Goal: Information Seeking & Learning: Learn about a topic

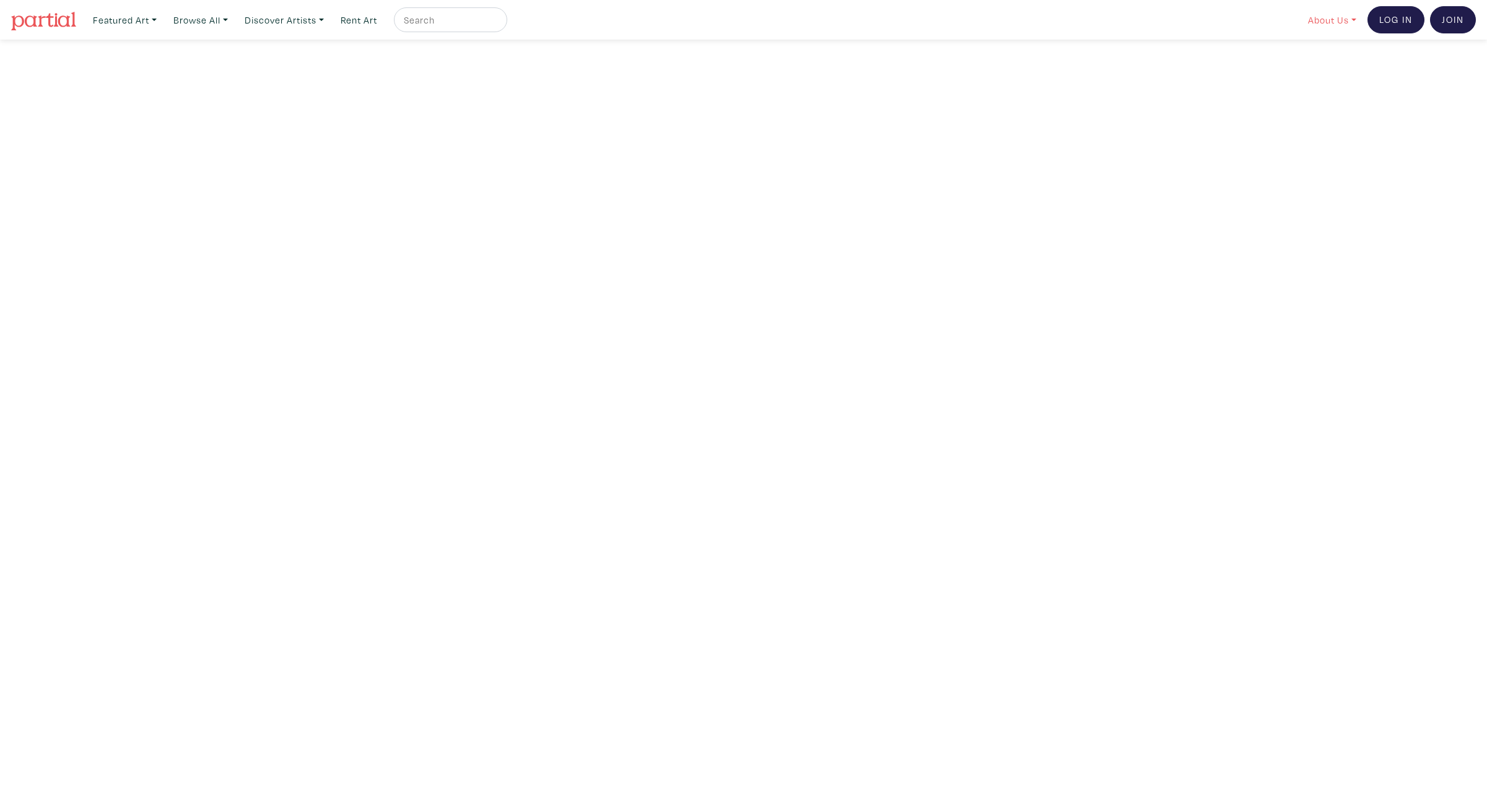
click at [1341, 18] on link "About Us" at bounding box center [1332, 20] width 59 height 25
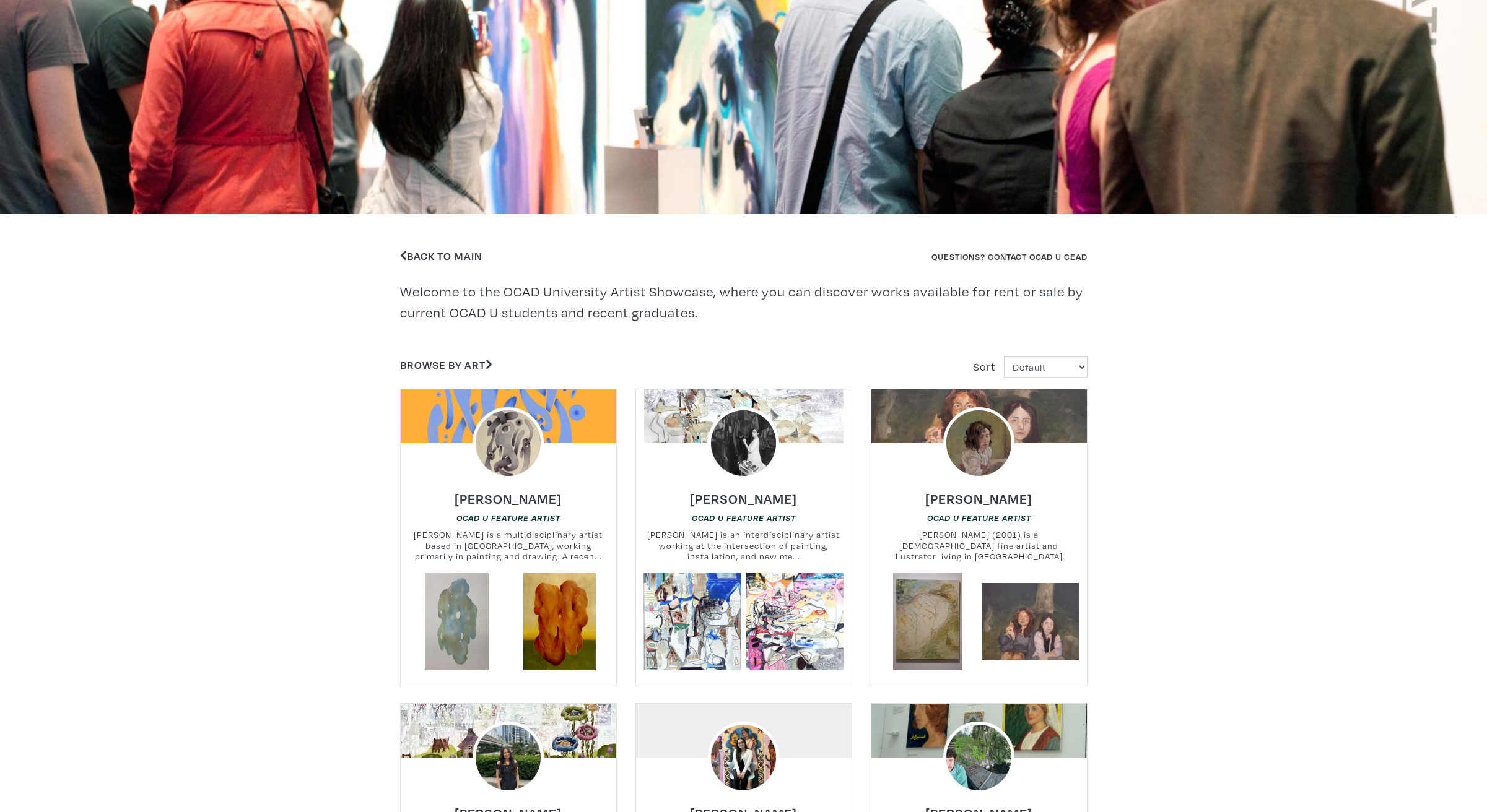
scroll to position [148, 0]
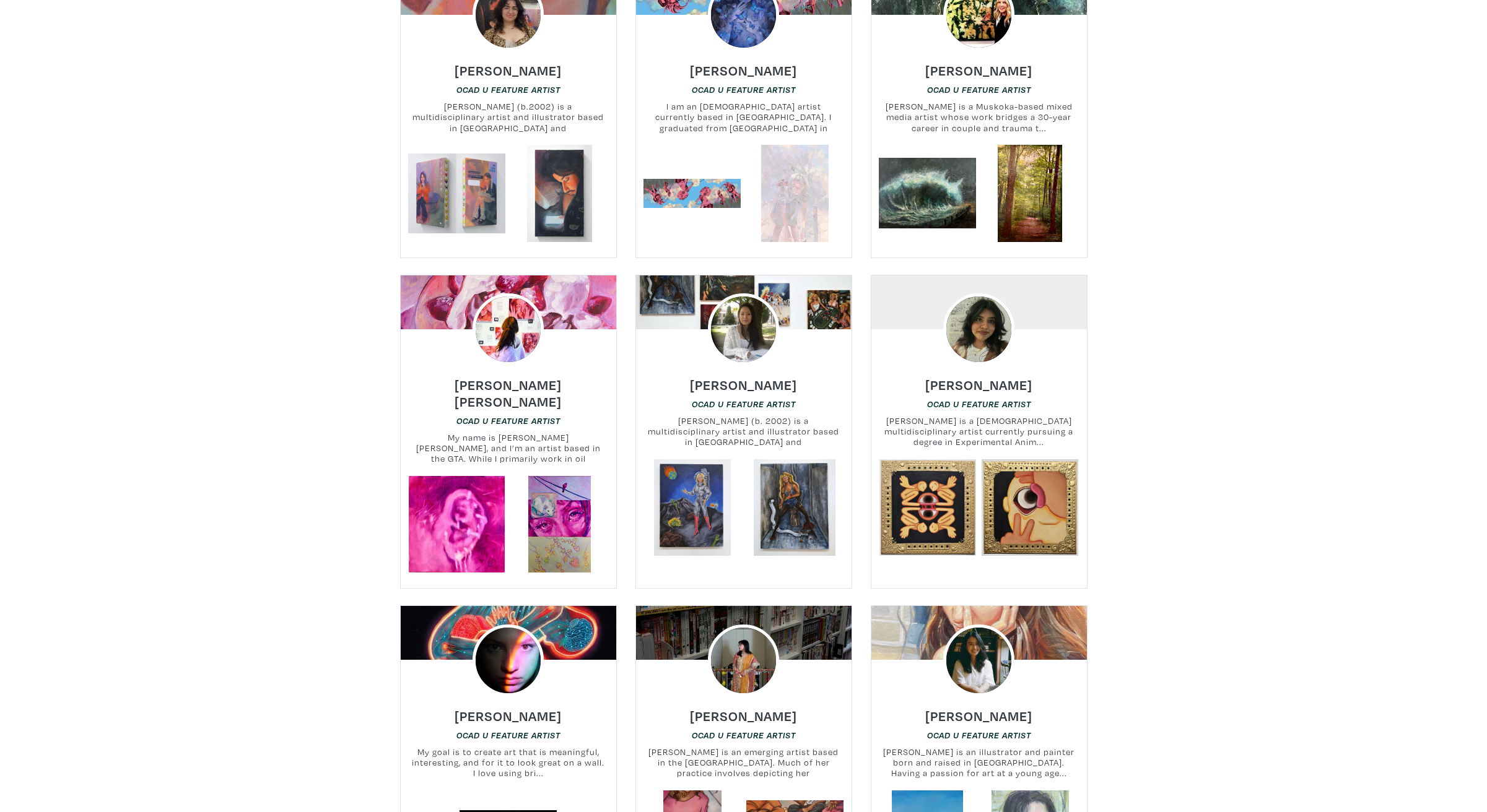
scroll to position [1803, 0]
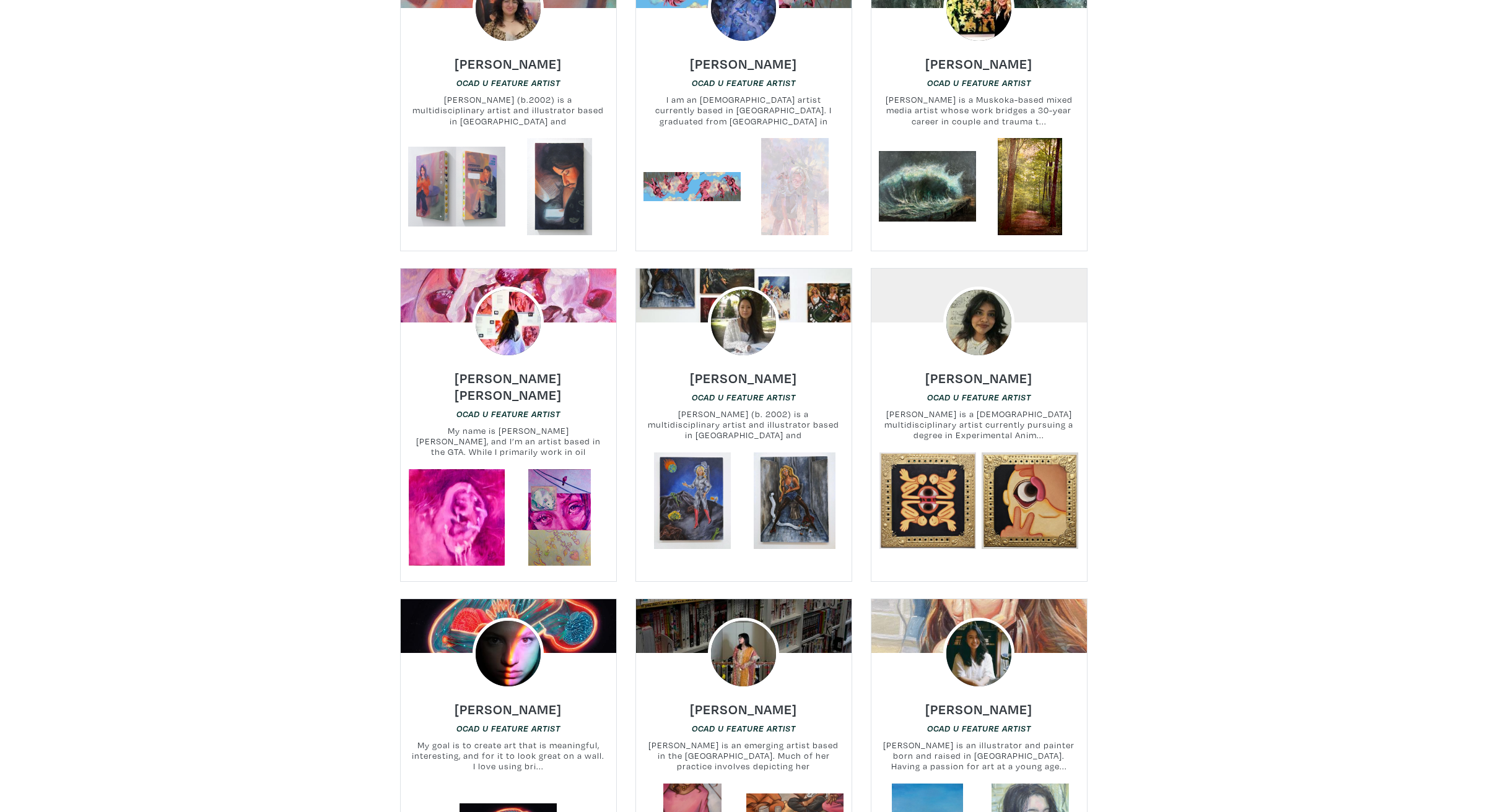
click at [798, 159] on link at bounding box center [795, 187] width 97 height 97
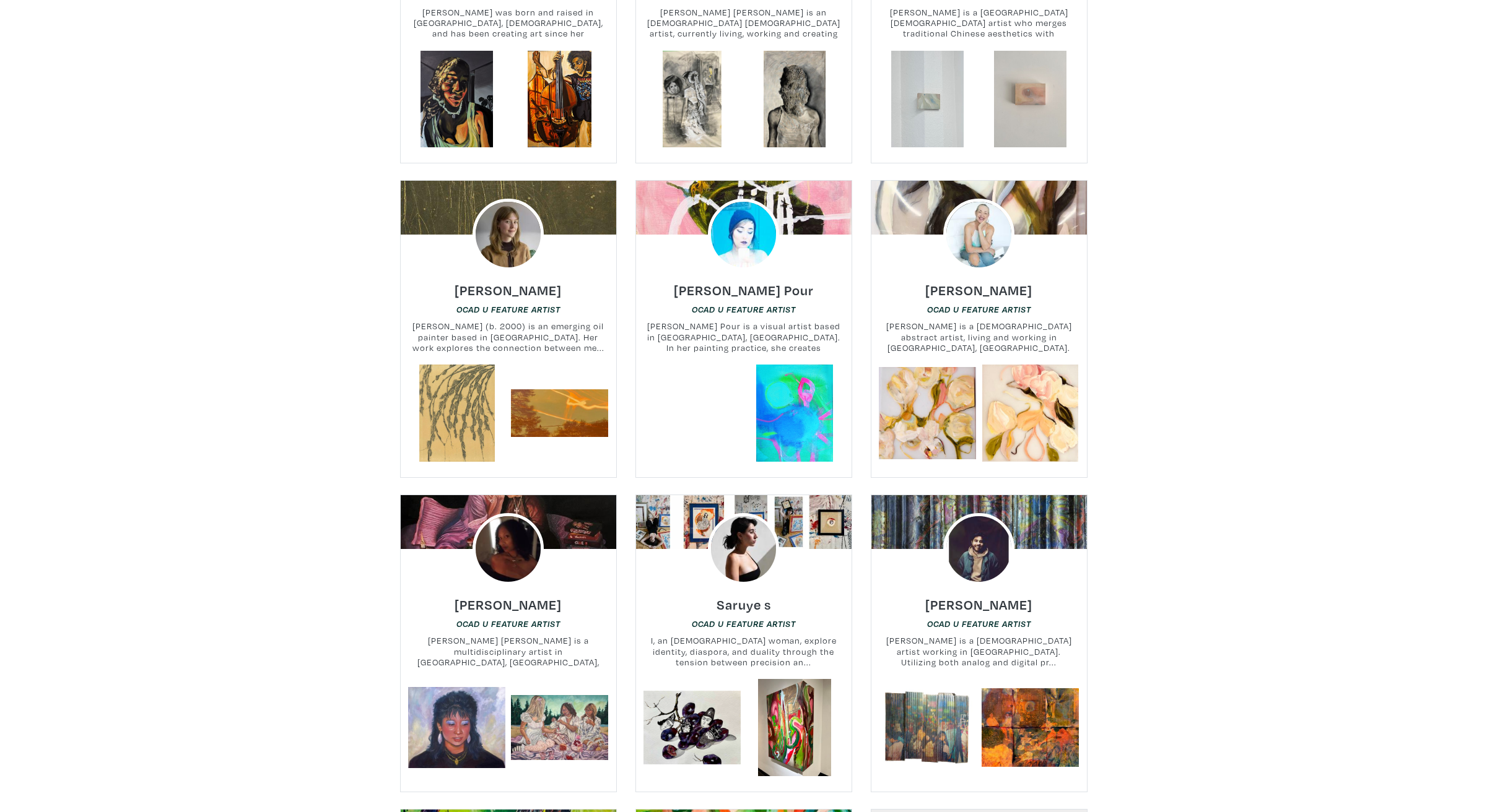
scroll to position [3167, 0]
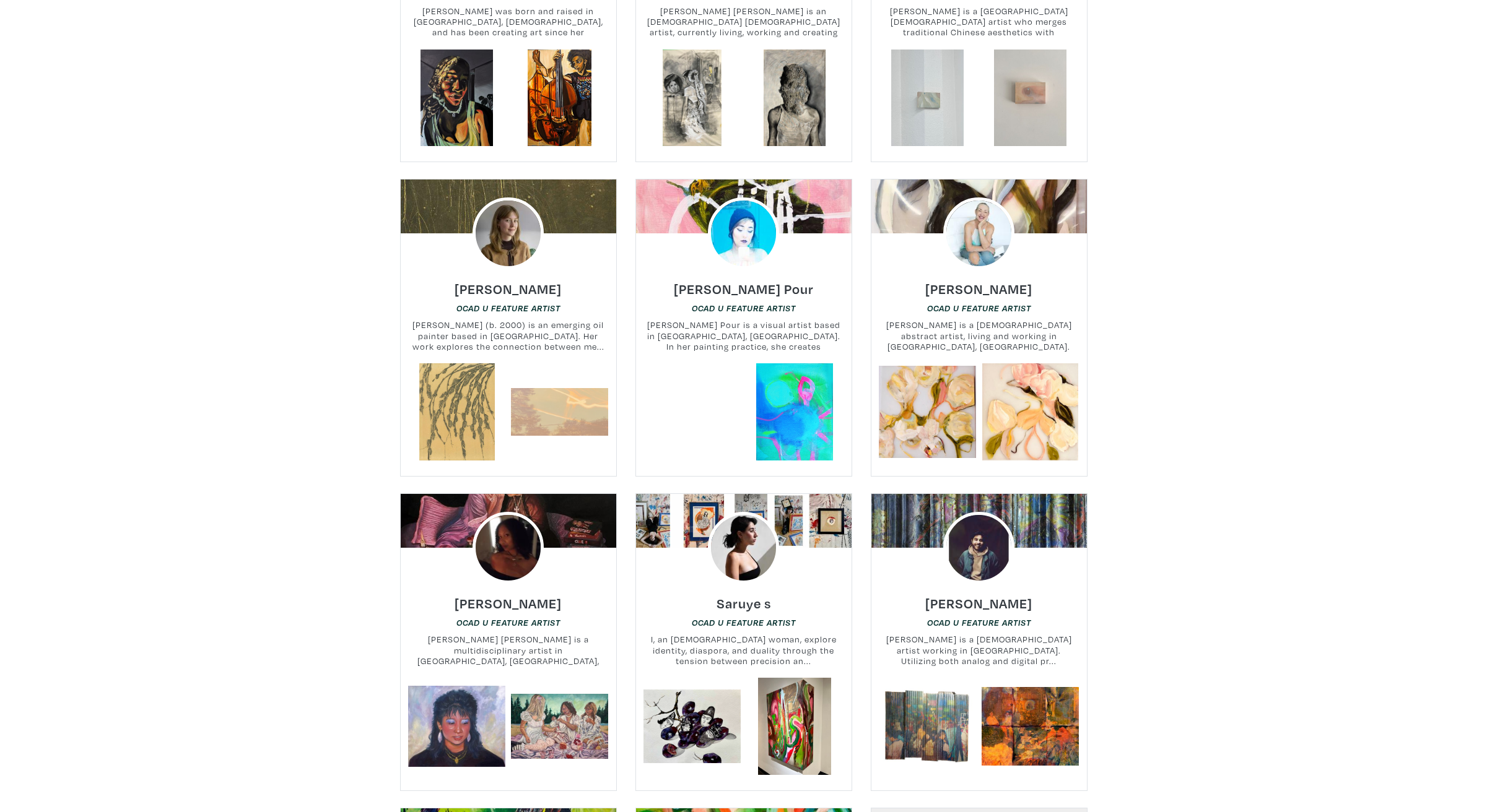
click at [552, 375] on link at bounding box center [559, 412] width 97 height 97
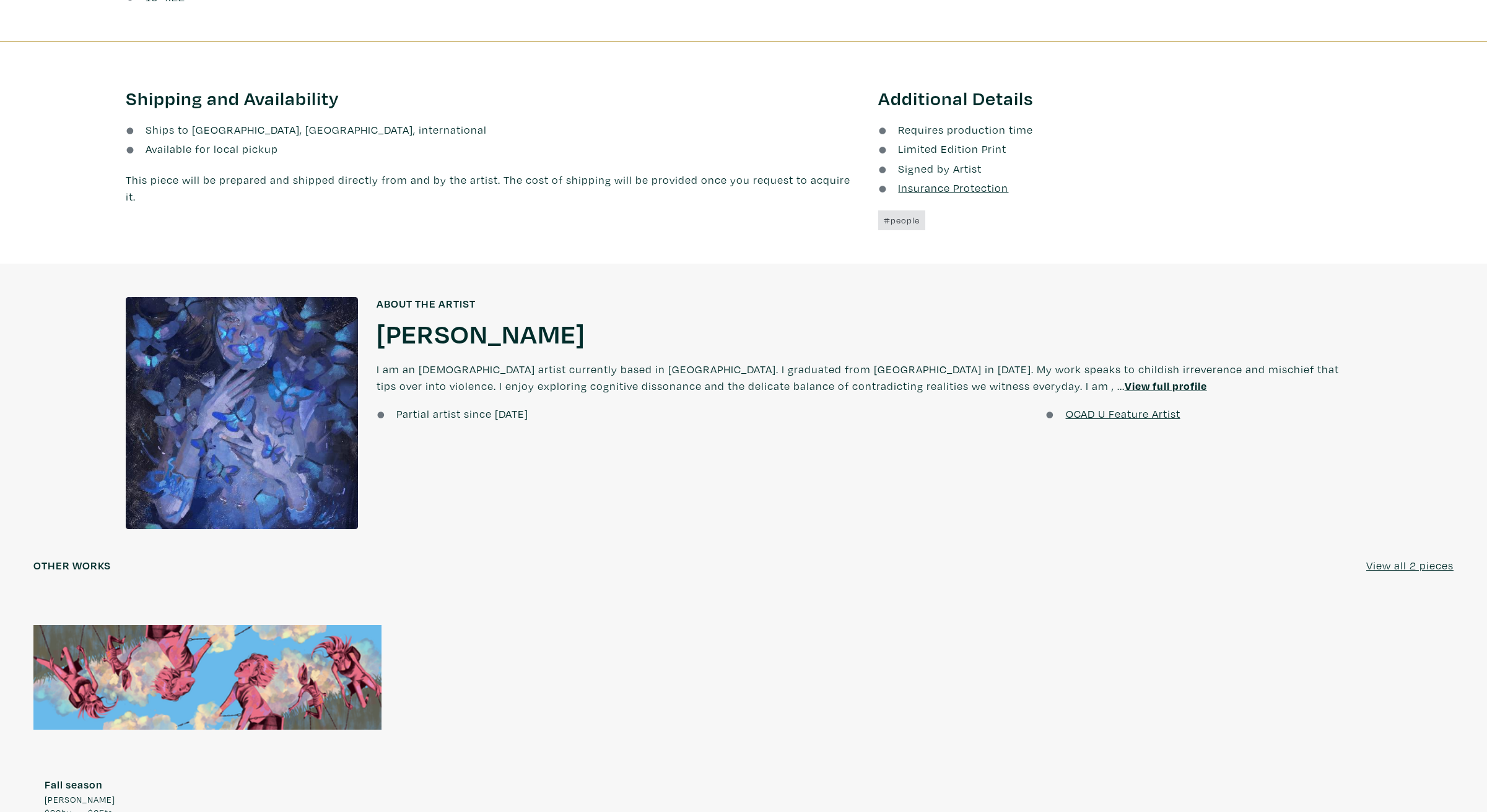
scroll to position [842, 0]
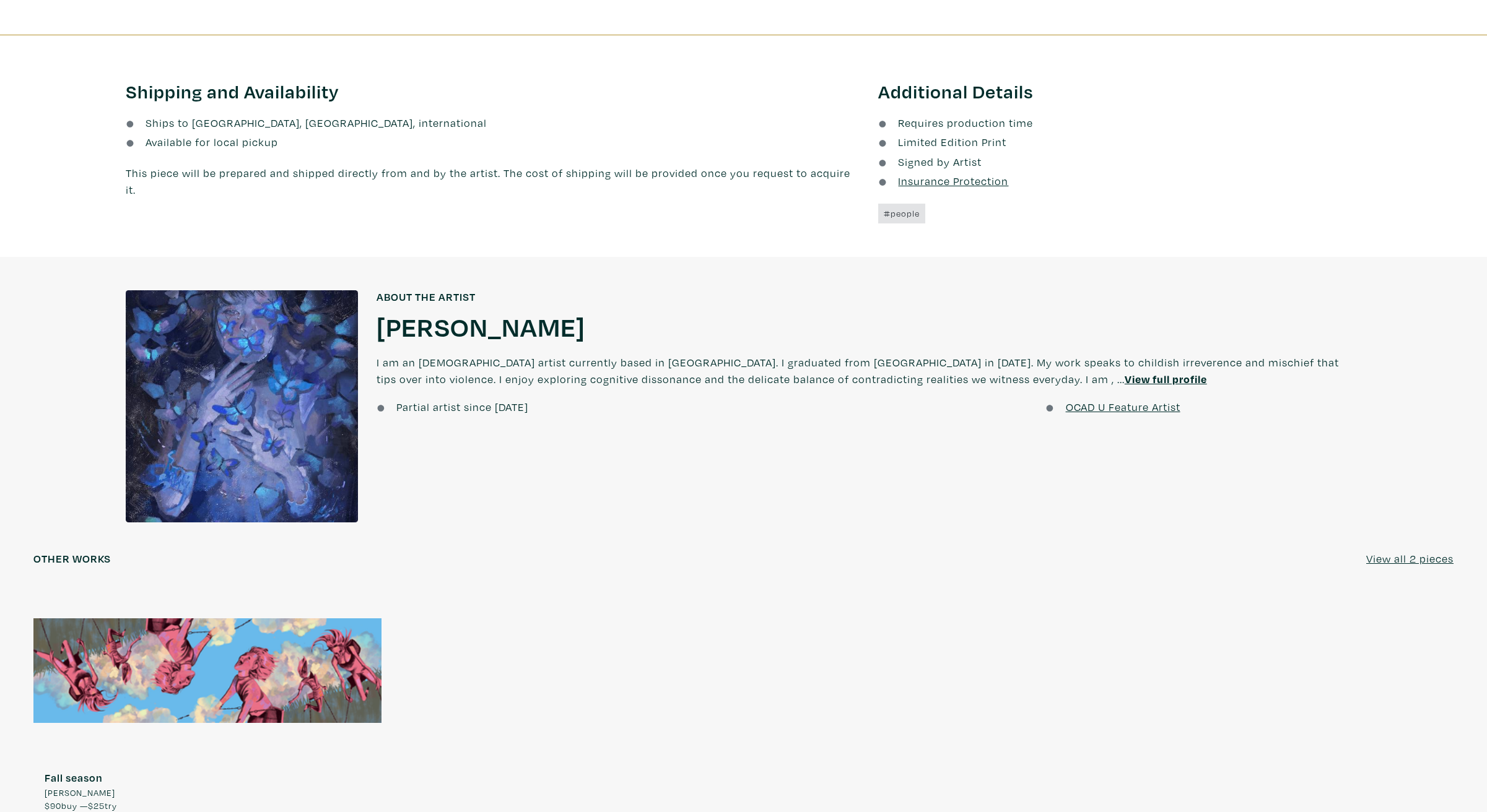
click at [1125, 379] on u "View full profile" at bounding box center [1166, 379] width 82 height 14
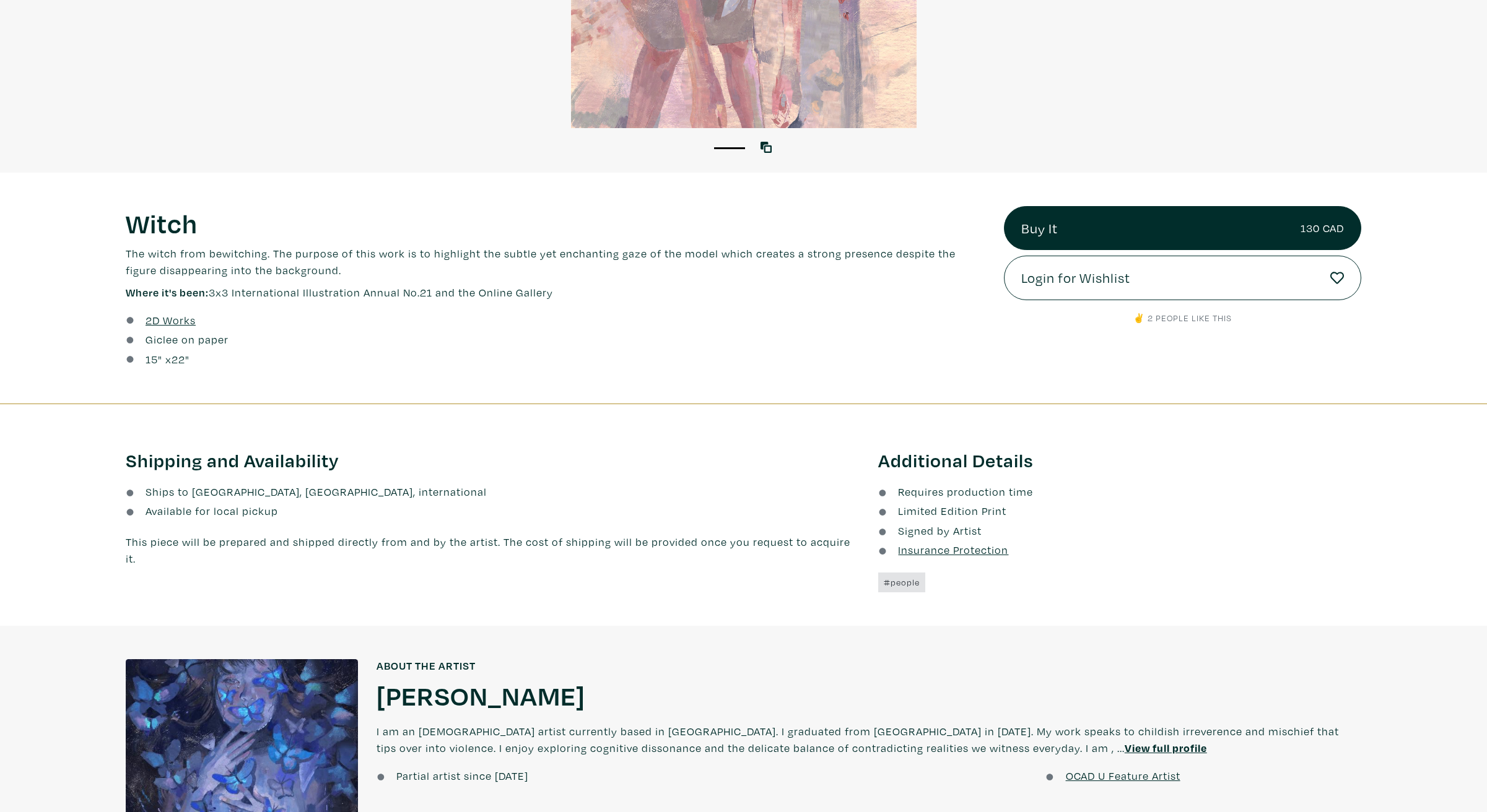
scroll to position [179, 0]
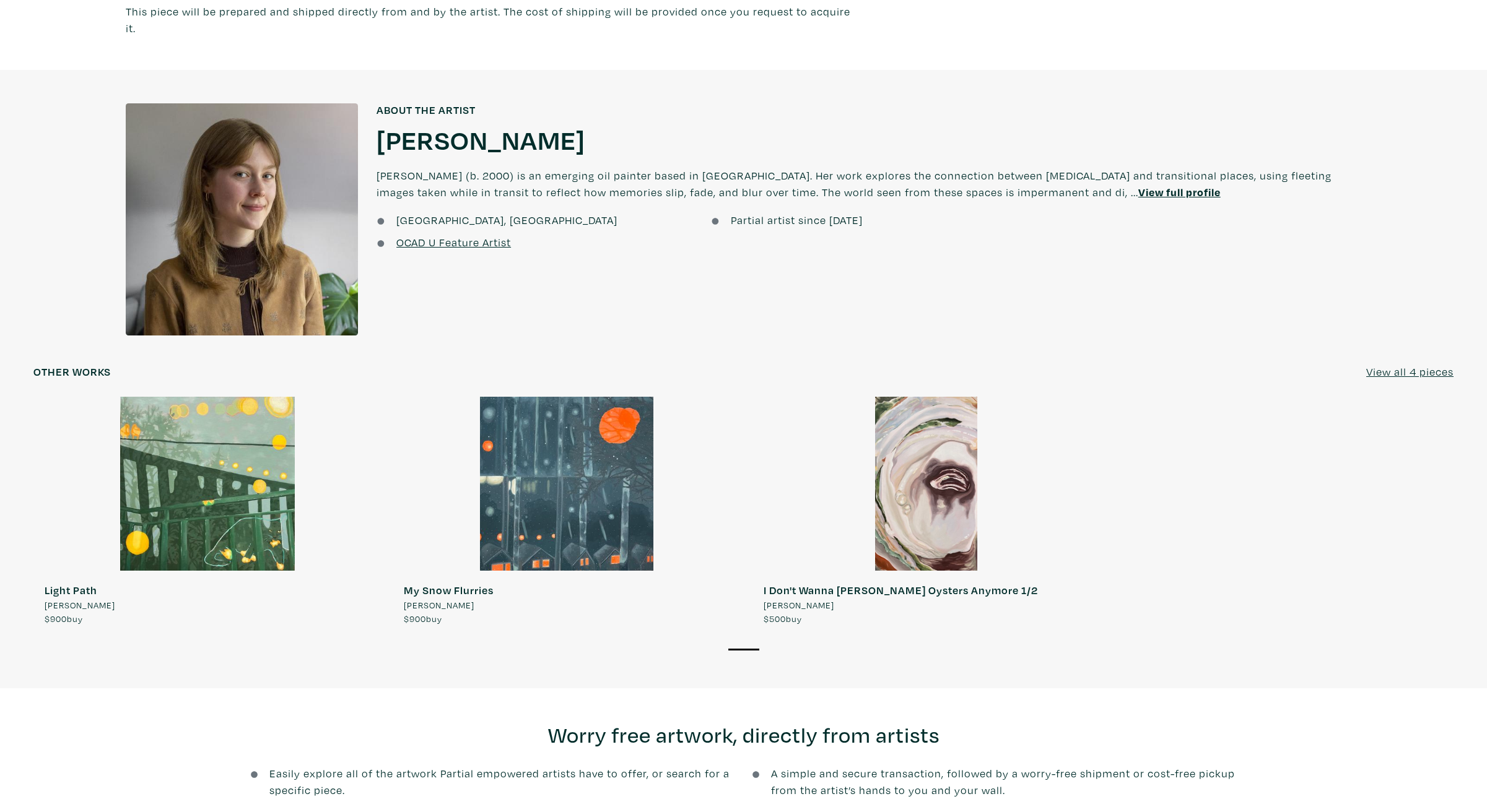
scroll to position [1144, 0]
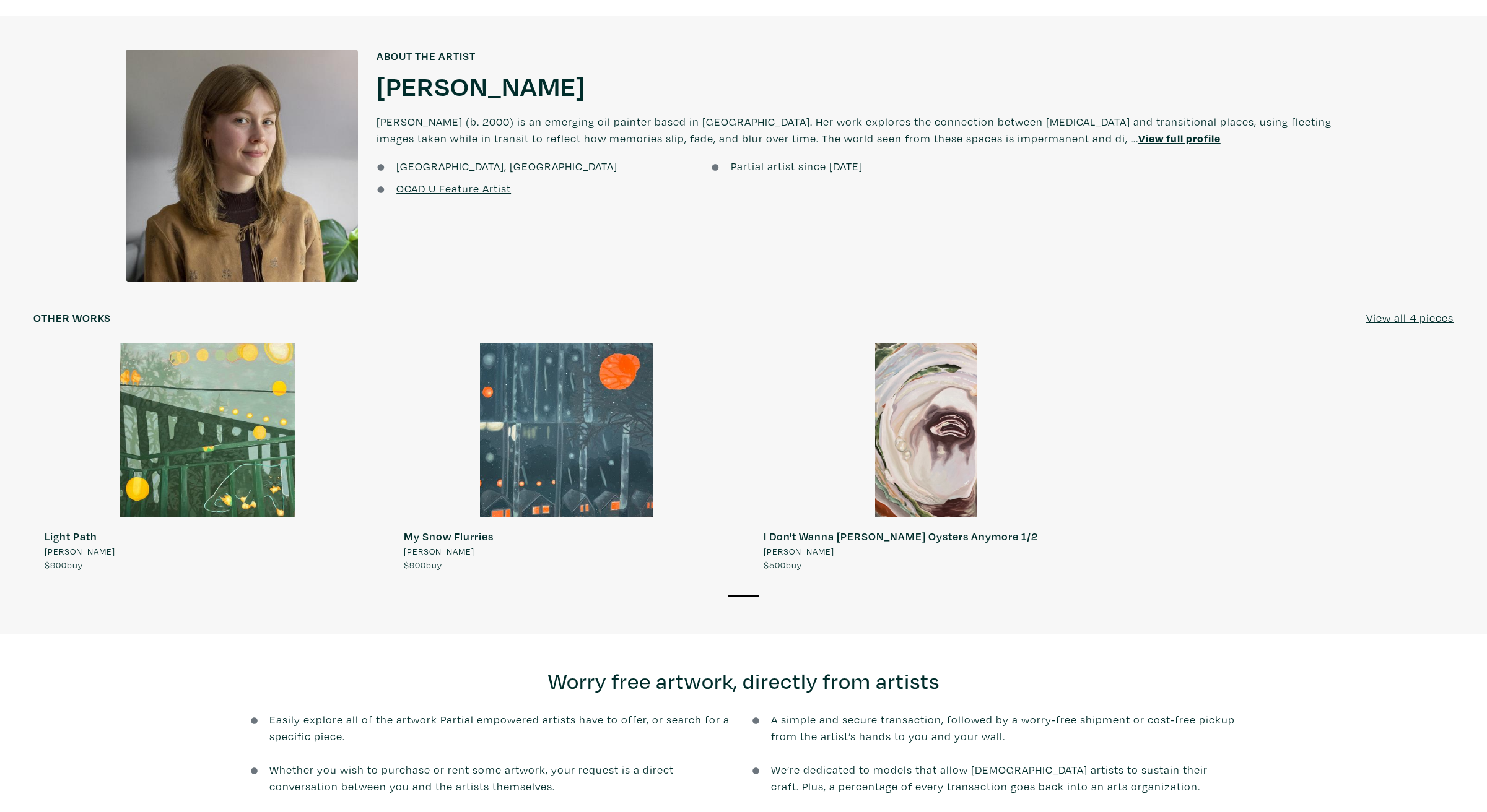
click at [1138, 131] on u "View full profile" at bounding box center [1179, 138] width 82 height 14
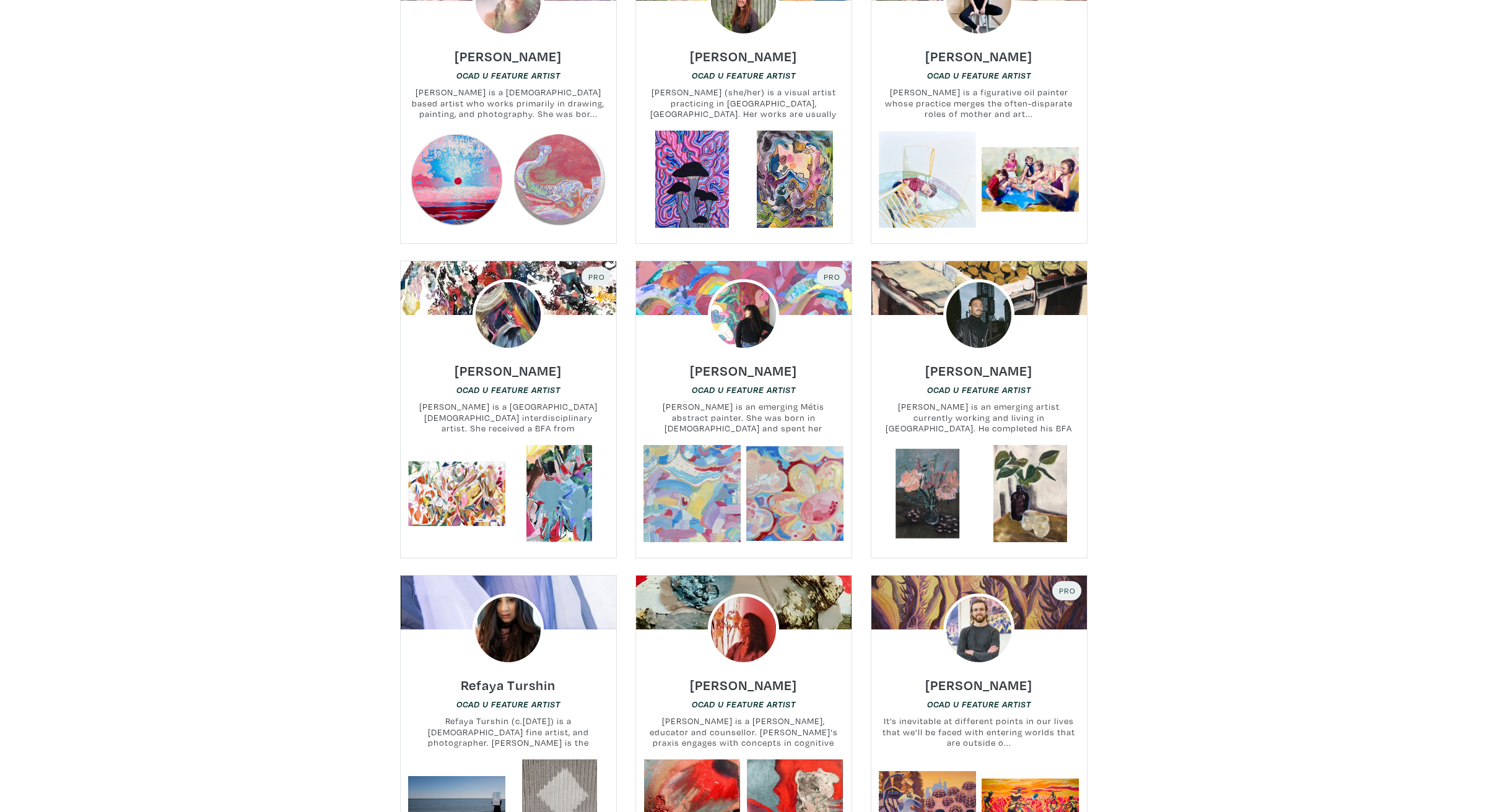
scroll to position [540, 0]
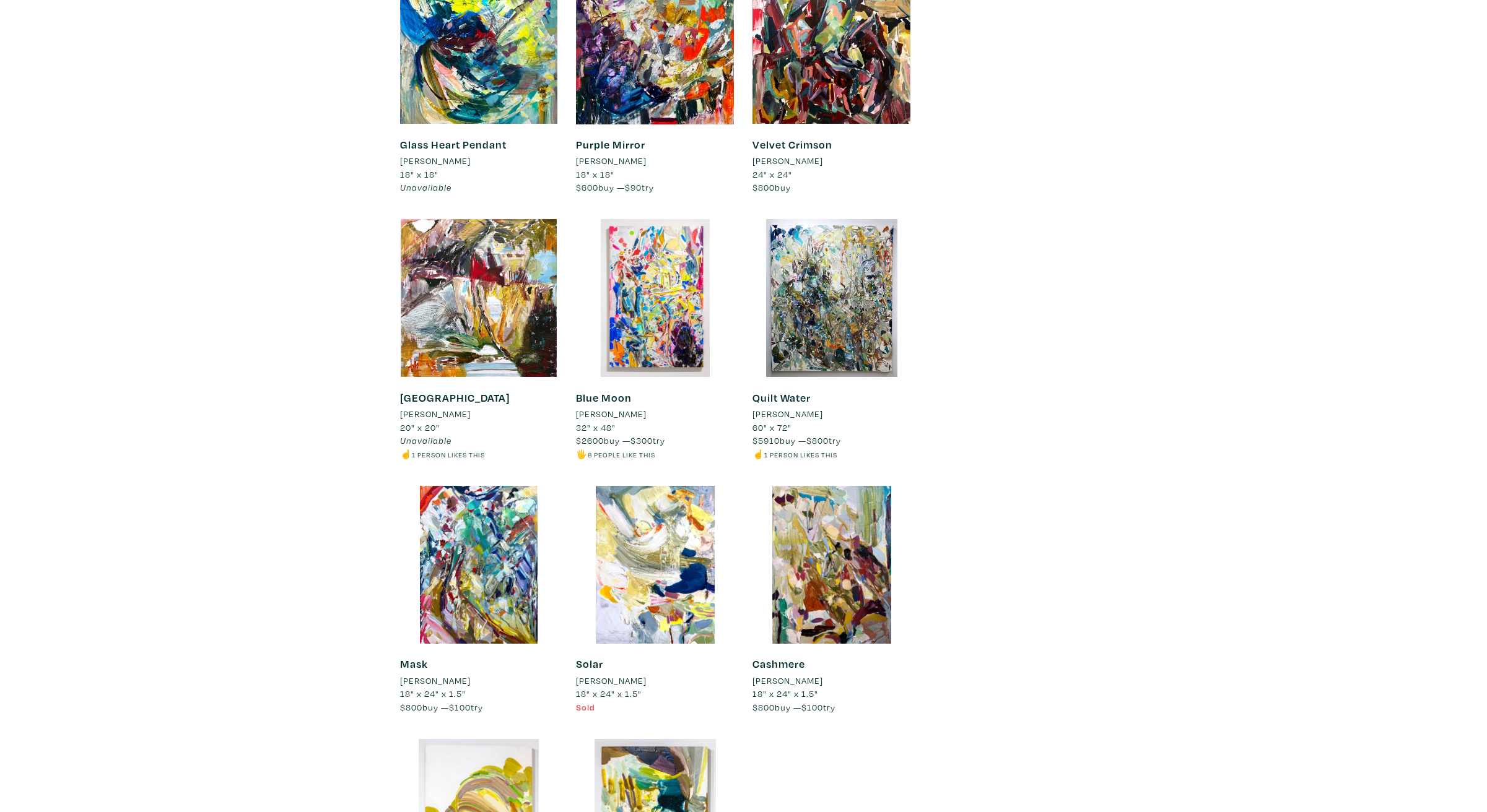
scroll to position [3719, 0]
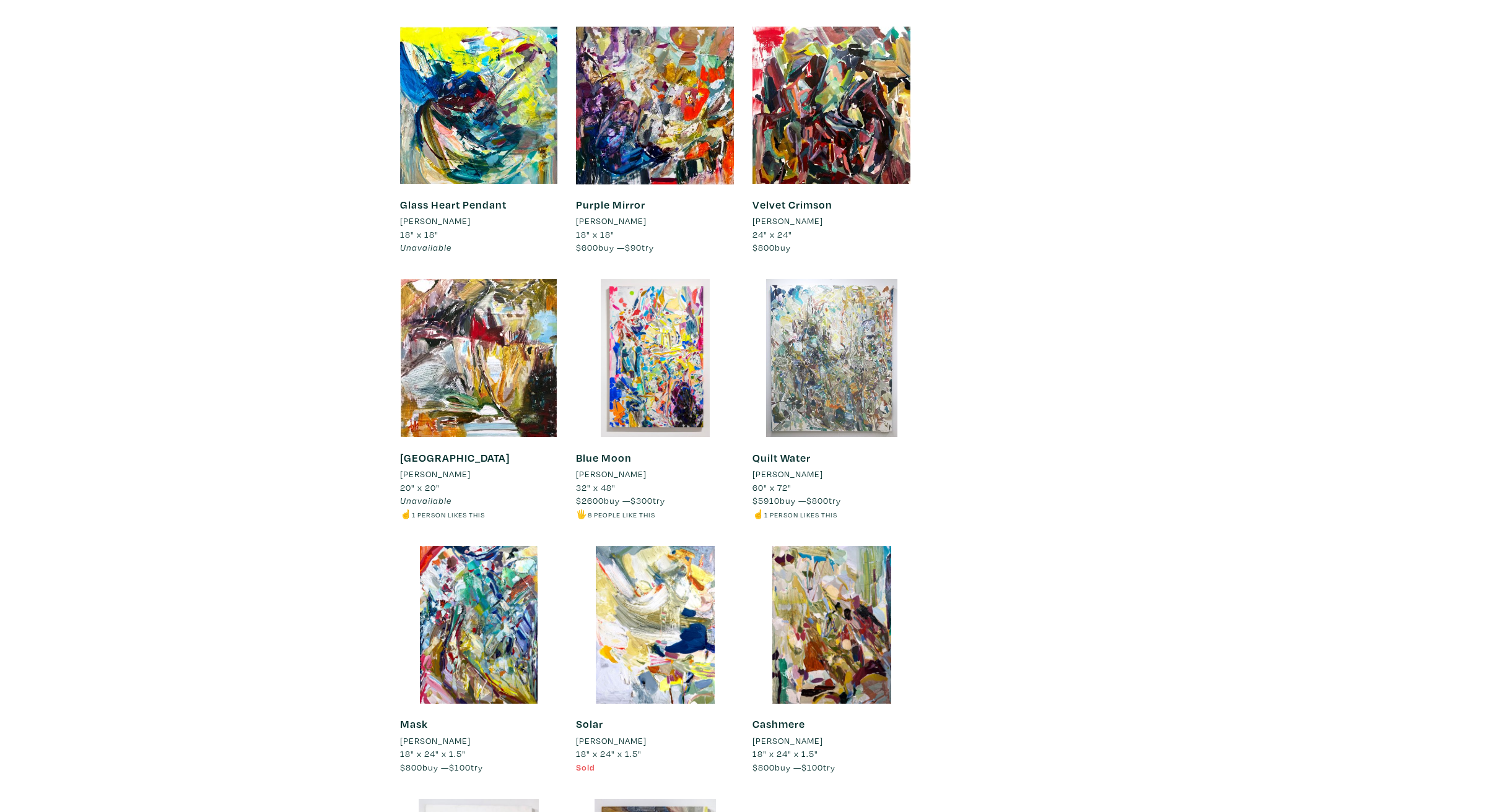
click at [827, 371] on div at bounding box center [831, 358] width 158 height 158
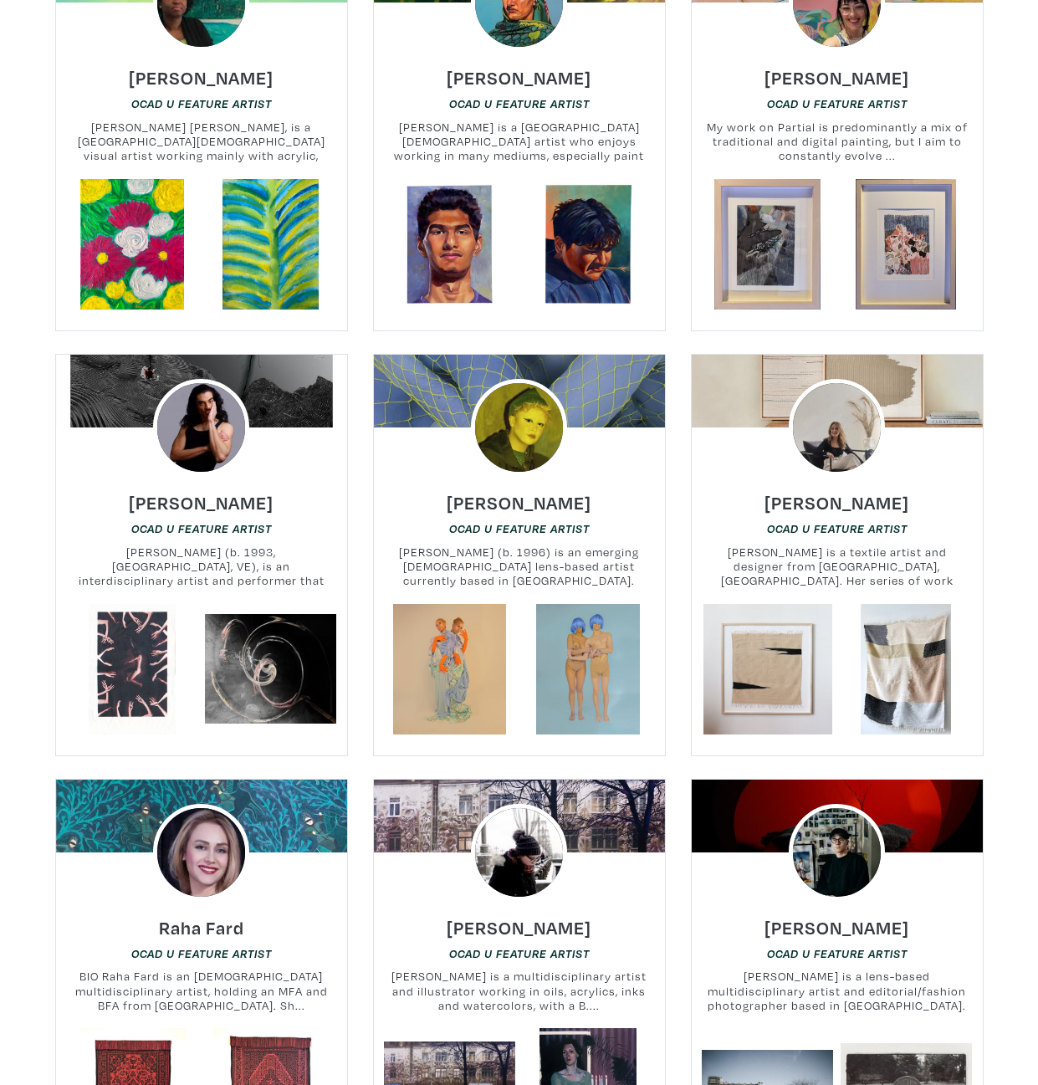
scroll to position [7704, 0]
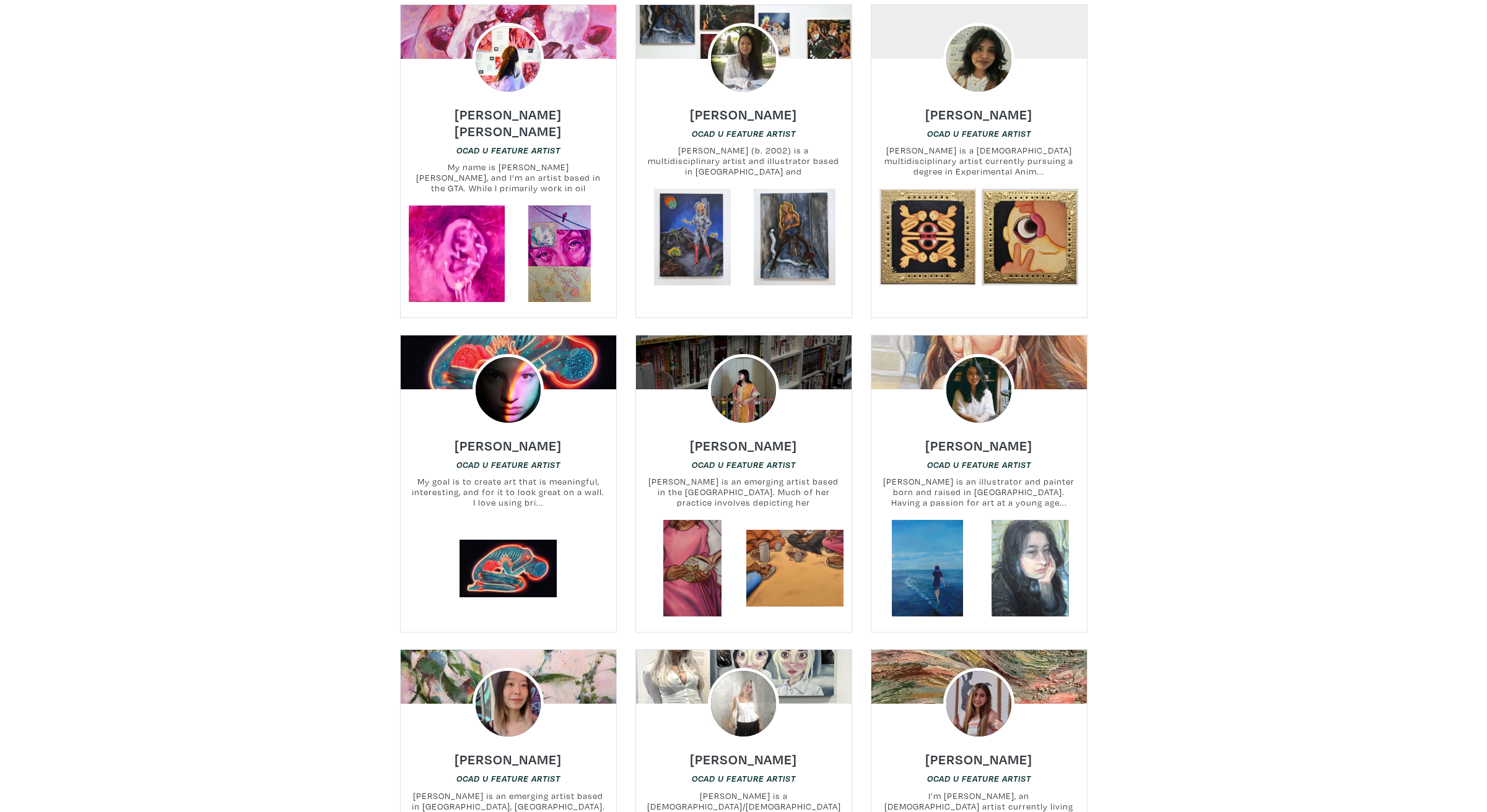
scroll to position [2070, 0]
